Goal: Check status: Check status

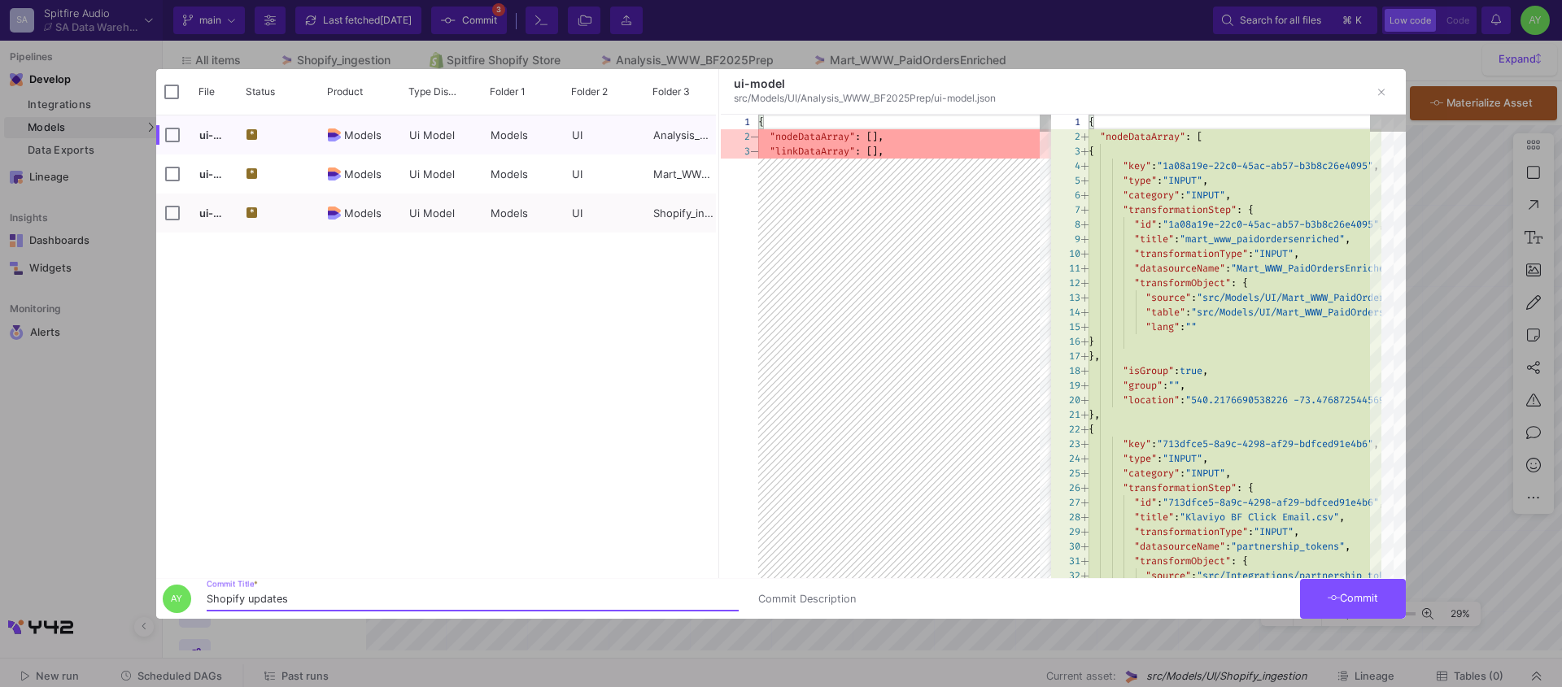
type input "Shopify updates"
click at [1347, 598] on span "Commit" at bounding box center [1353, 598] width 51 height 12
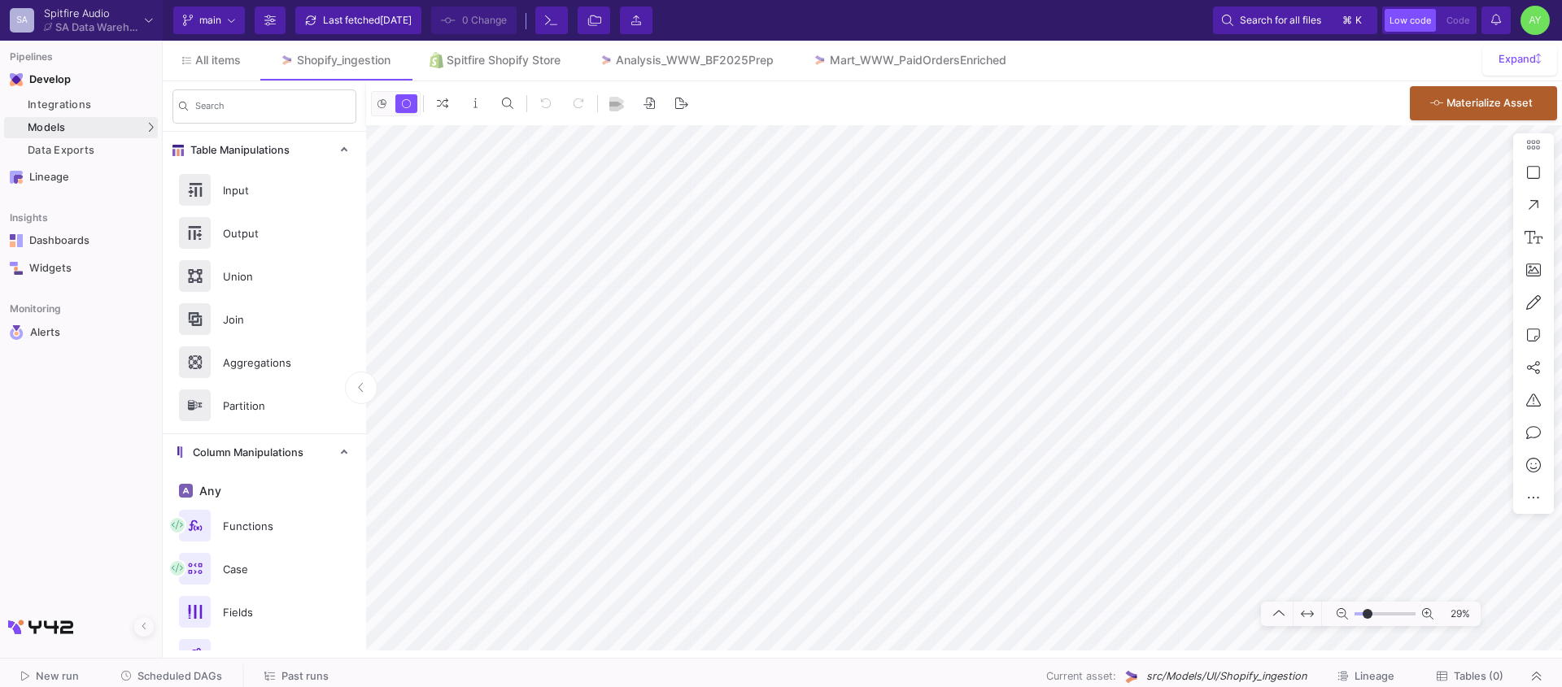
click at [290, 679] on span "Past runs" at bounding box center [304, 676] width 47 height 12
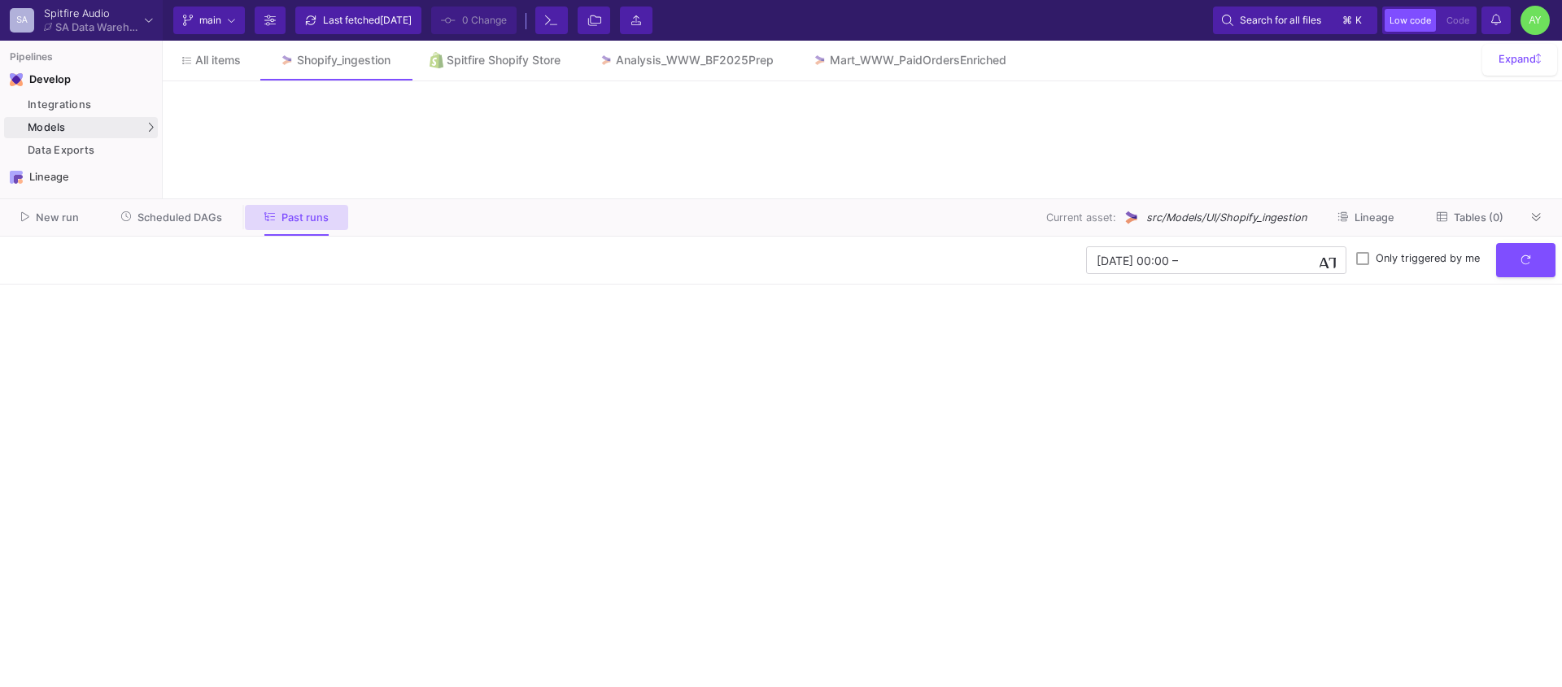
click at [271, 677] on y42-orchestration-past-runs "[DATE] 00:00 [DATE] 00:00 – End datetime [DATE] Only triggered by me" at bounding box center [781, 462] width 1562 height 451
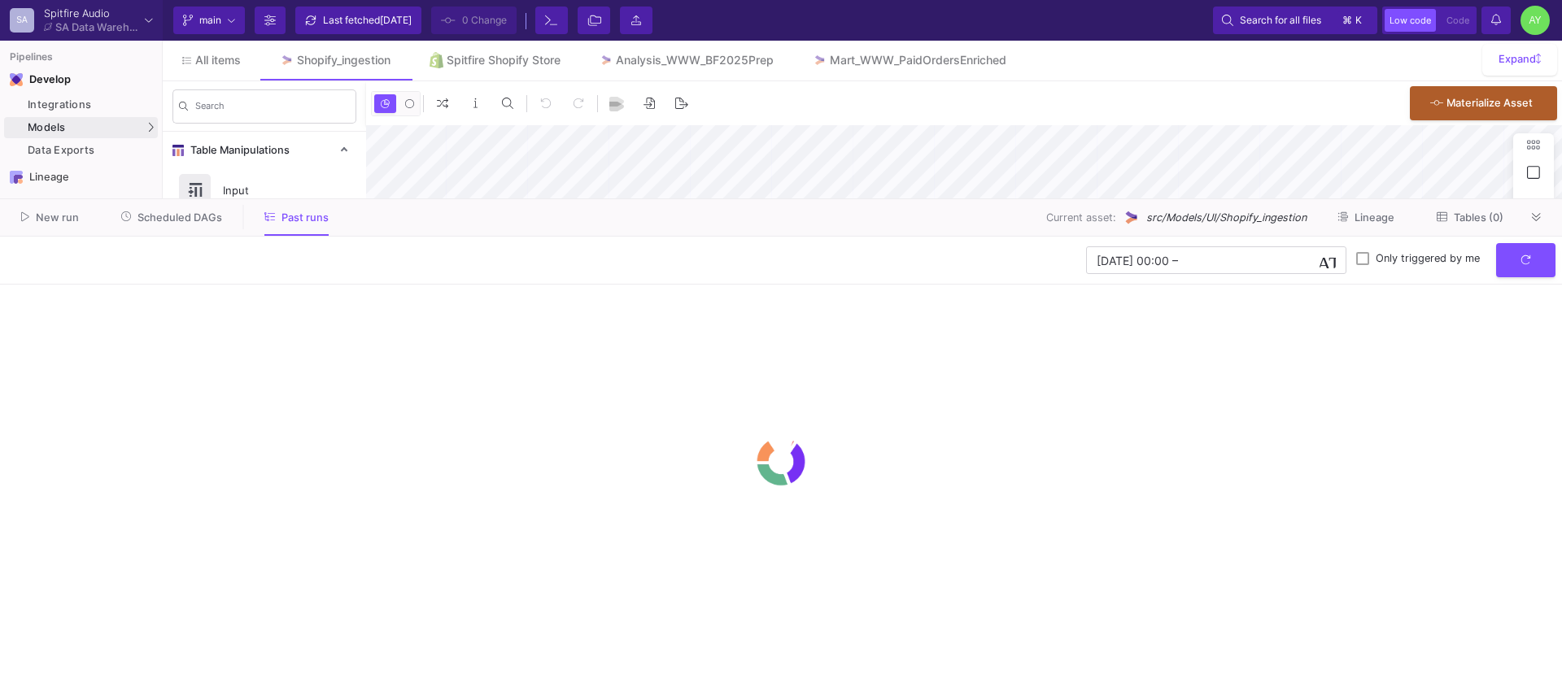
type input "-26"
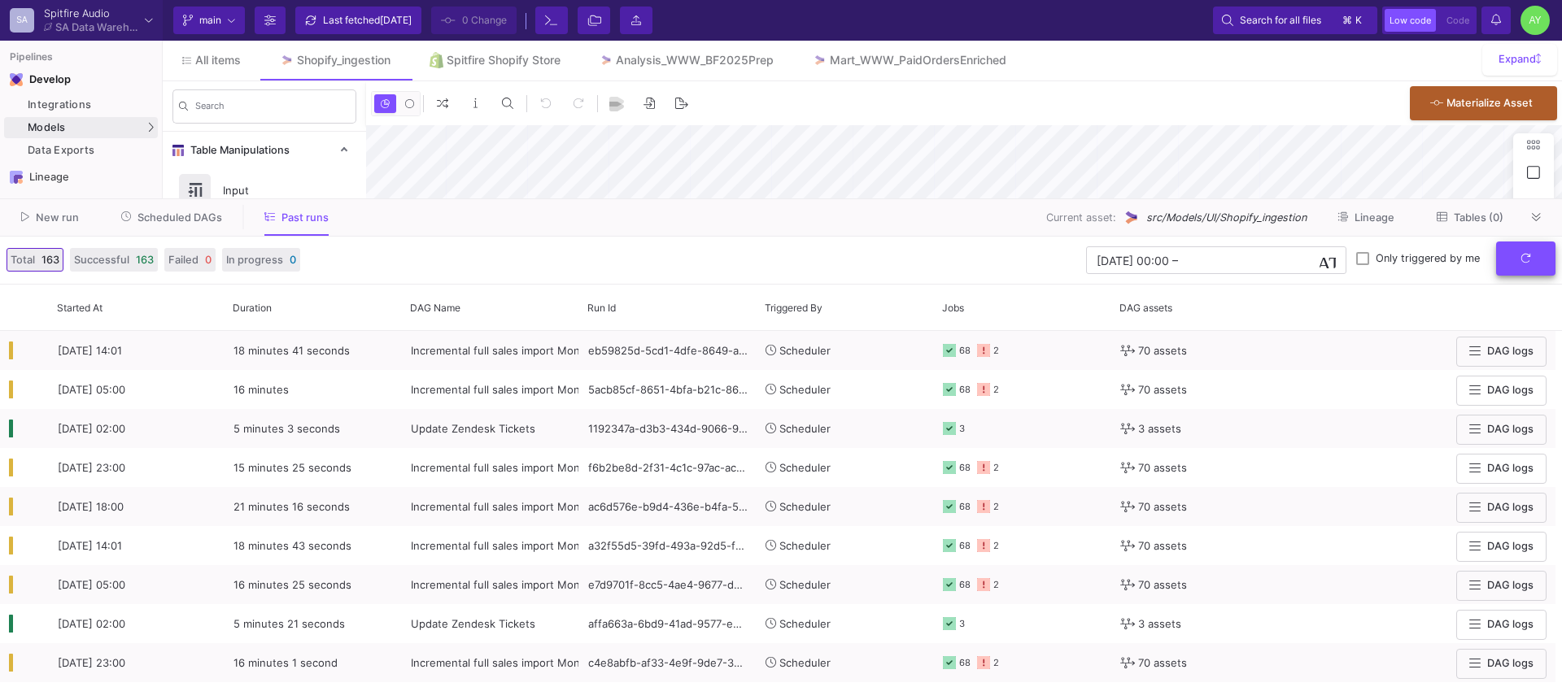
click at [1518, 263] on button "submit" at bounding box center [1525, 259] width 59 height 35
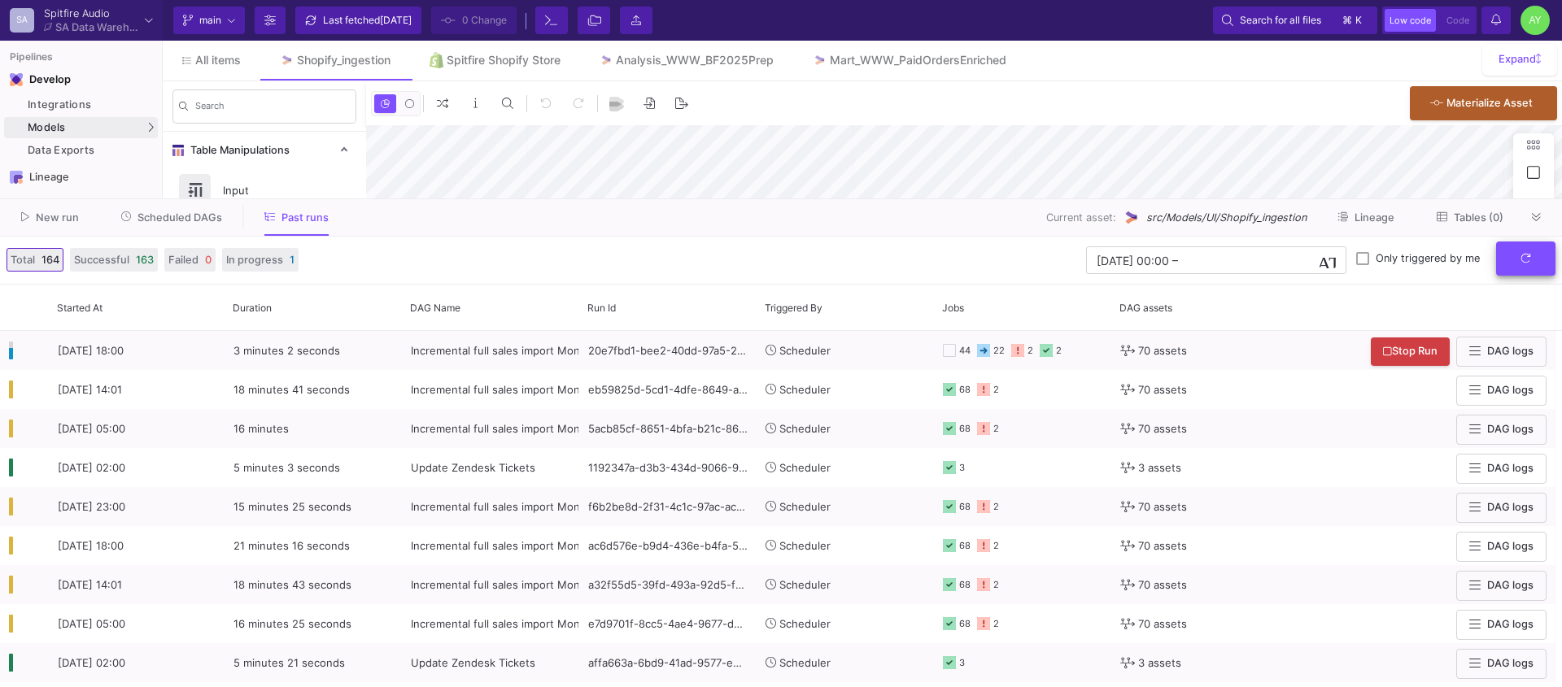
click at [1530, 271] on button "submit" at bounding box center [1525, 259] width 59 height 35
click at [1535, 223] on fa-icon at bounding box center [1536, 218] width 9 height 12
